Goal: Check status: Check status

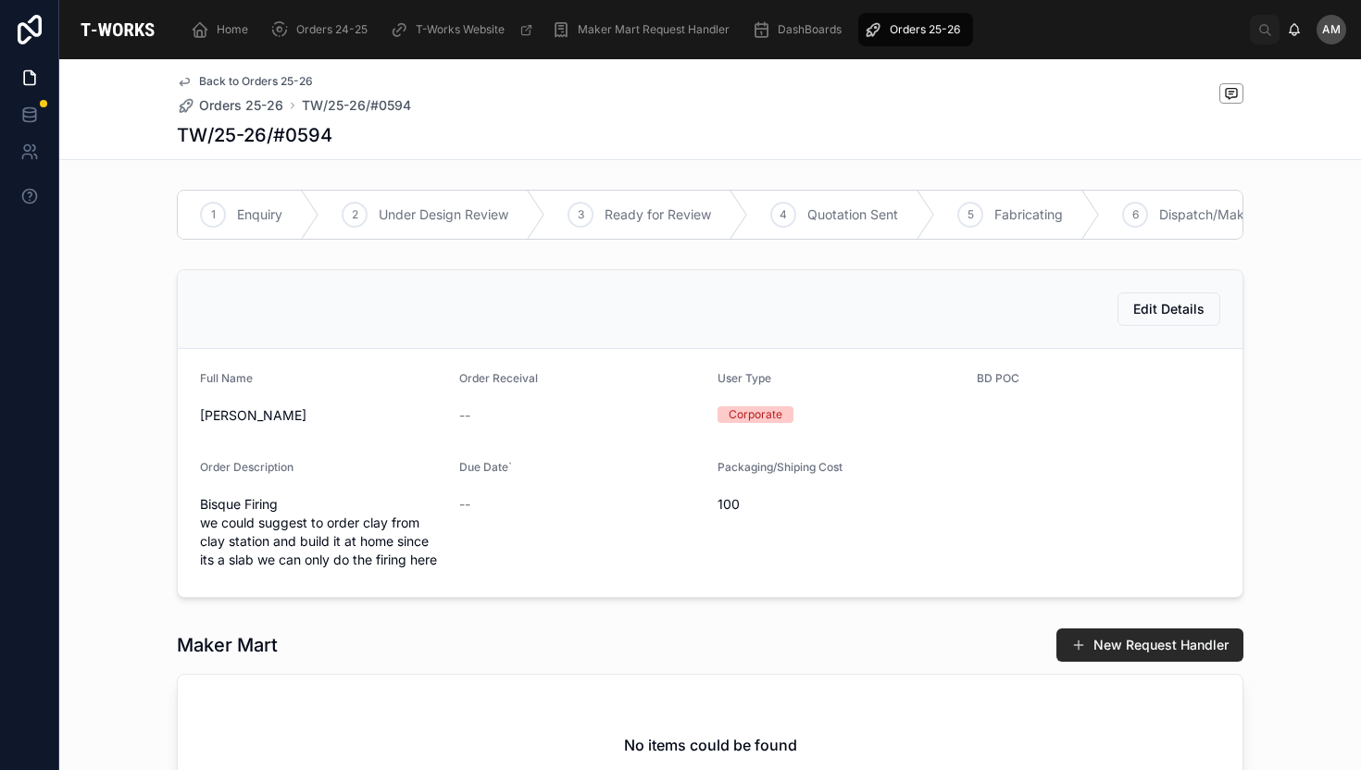
click at [928, 31] on span "Orders 25-26" at bounding box center [925, 29] width 70 height 15
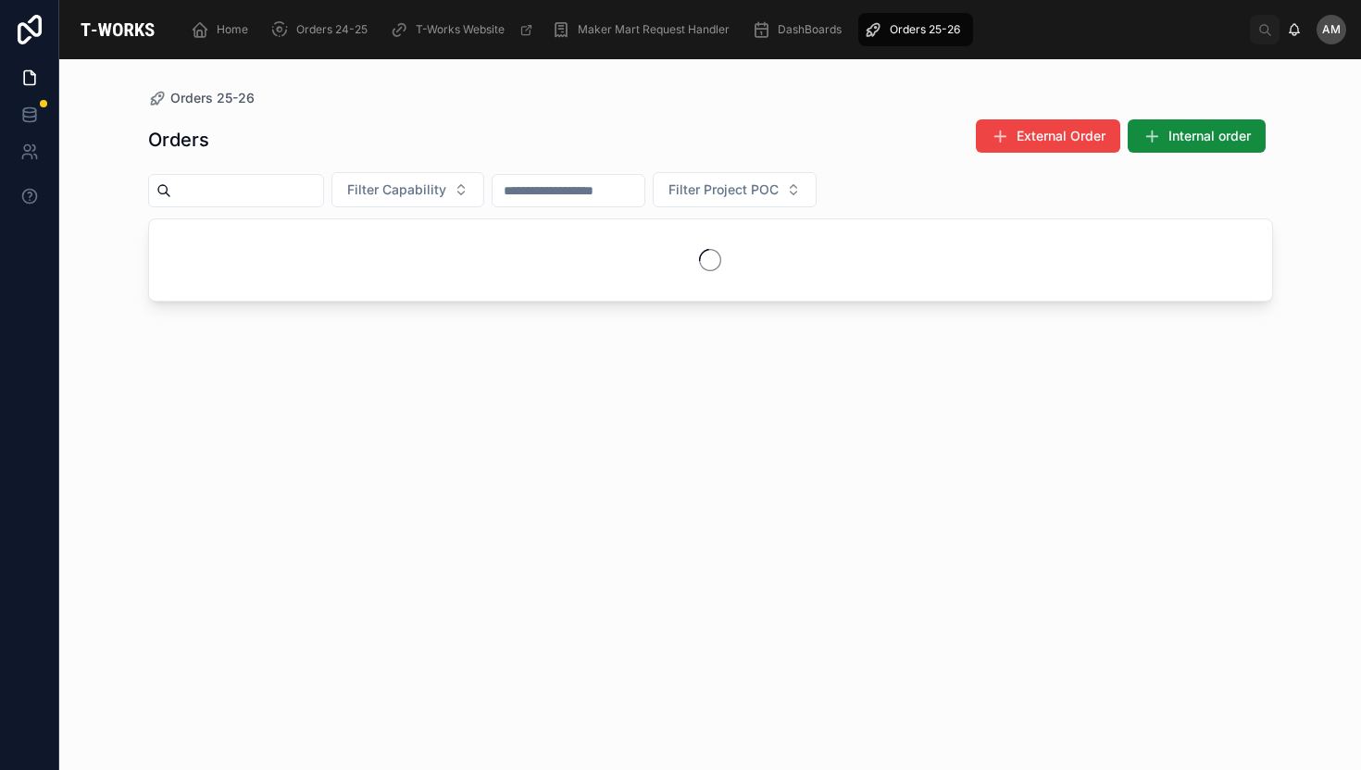
click at [928, 31] on span "Orders 25-26" at bounding box center [925, 29] width 70 height 15
